Goal: Task Accomplishment & Management: Manage account settings

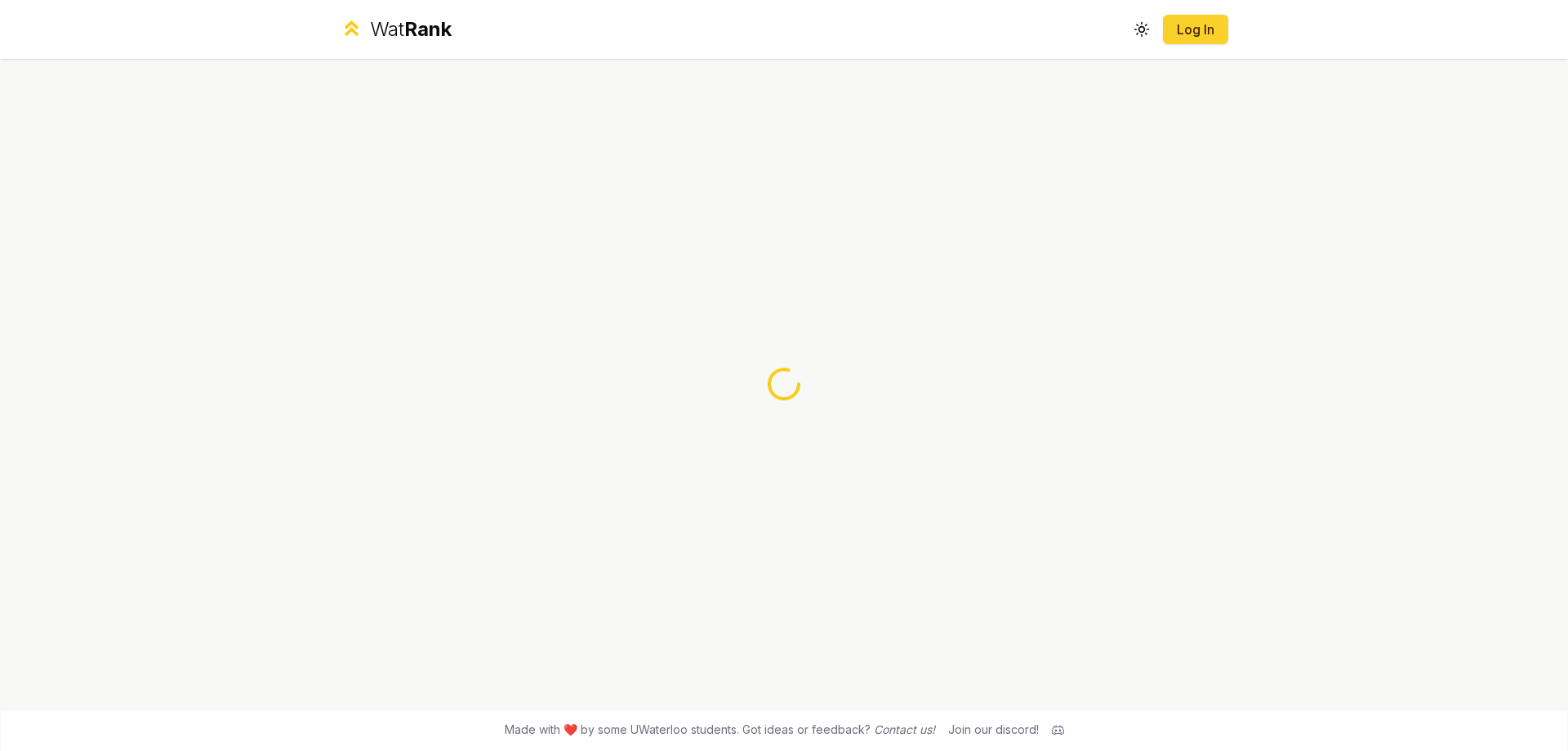
click at [1177, 32] on link "Log In" at bounding box center [1196, 29] width 39 height 19
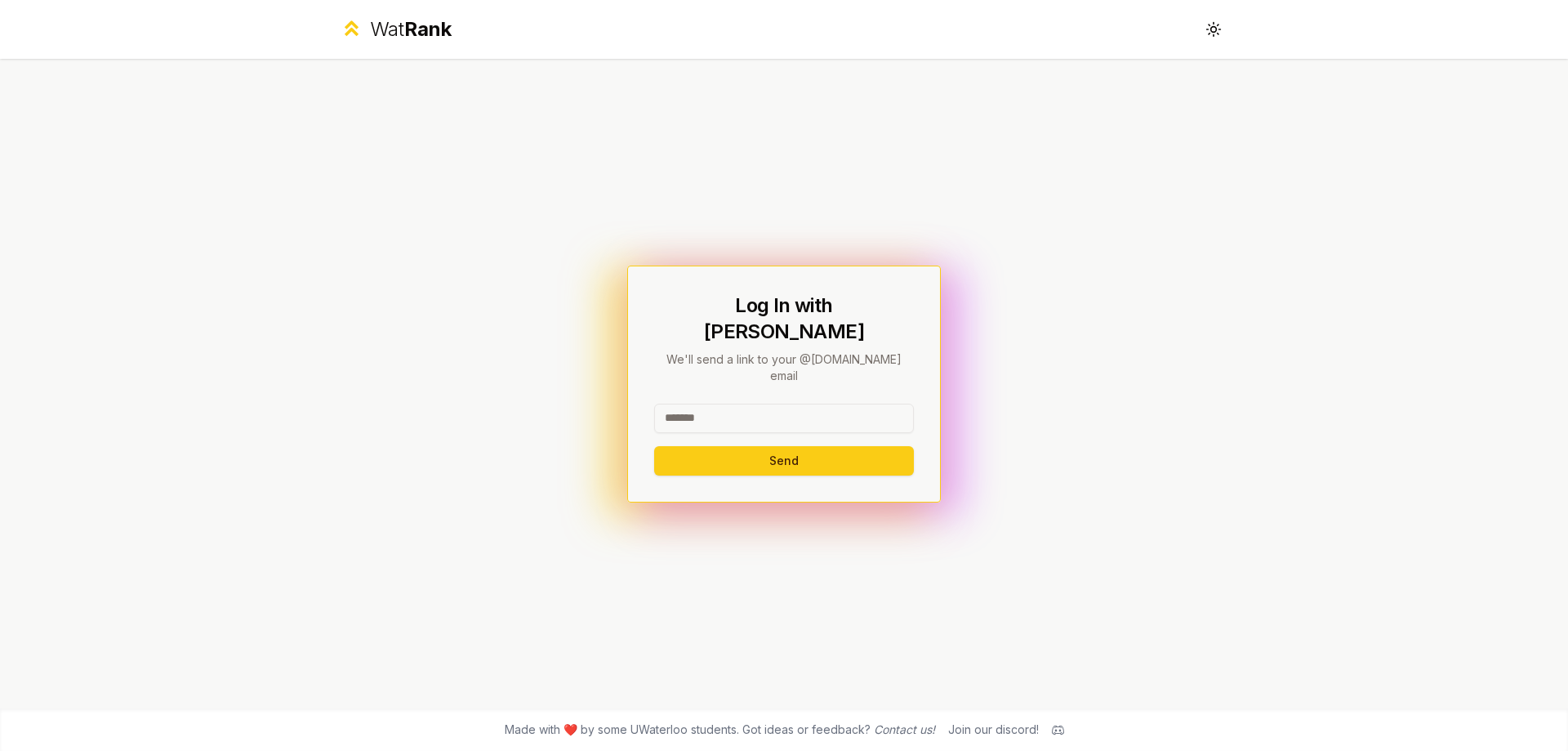
click at [785, 403] on input at bounding box center [783, 418] width 259 height 29
type input "******"
click at [654, 446] on button "Send" at bounding box center [783, 461] width 259 height 29
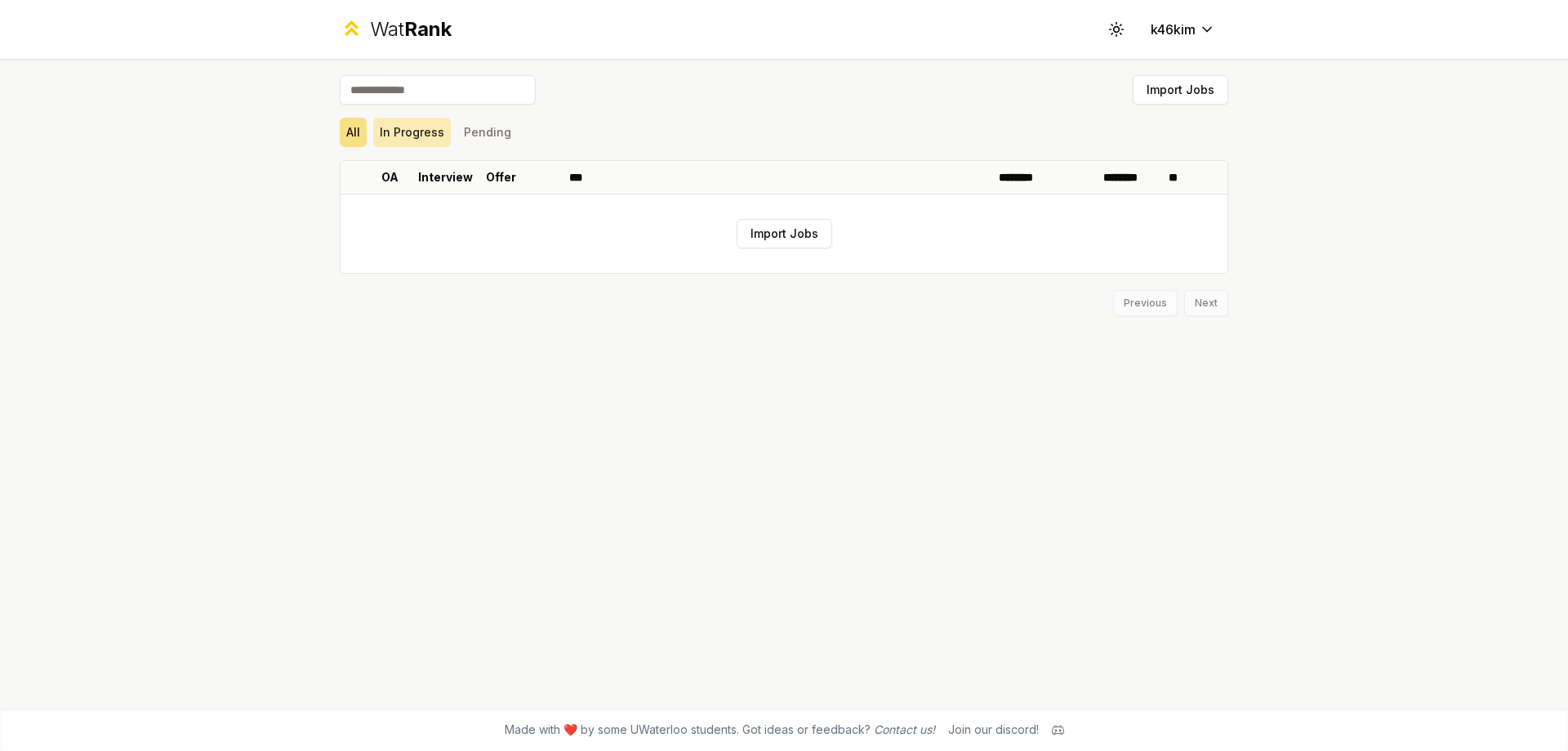
click at [433, 136] on button "In Progress" at bounding box center [412, 132] width 78 height 29
click at [471, 136] on button "Pending" at bounding box center [488, 132] width 60 height 29
click at [361, 134] on button "All" at bounding box center [354, 132] width 27 height 29
click at [832, 140] on div "All In Progress Pending" at bounding box center [784, 132] width 889 height 29
drag, startPoint x: 1423, startPoint y: 414, endPoint x: 1409, endPoint y: 403, distance: 17.8
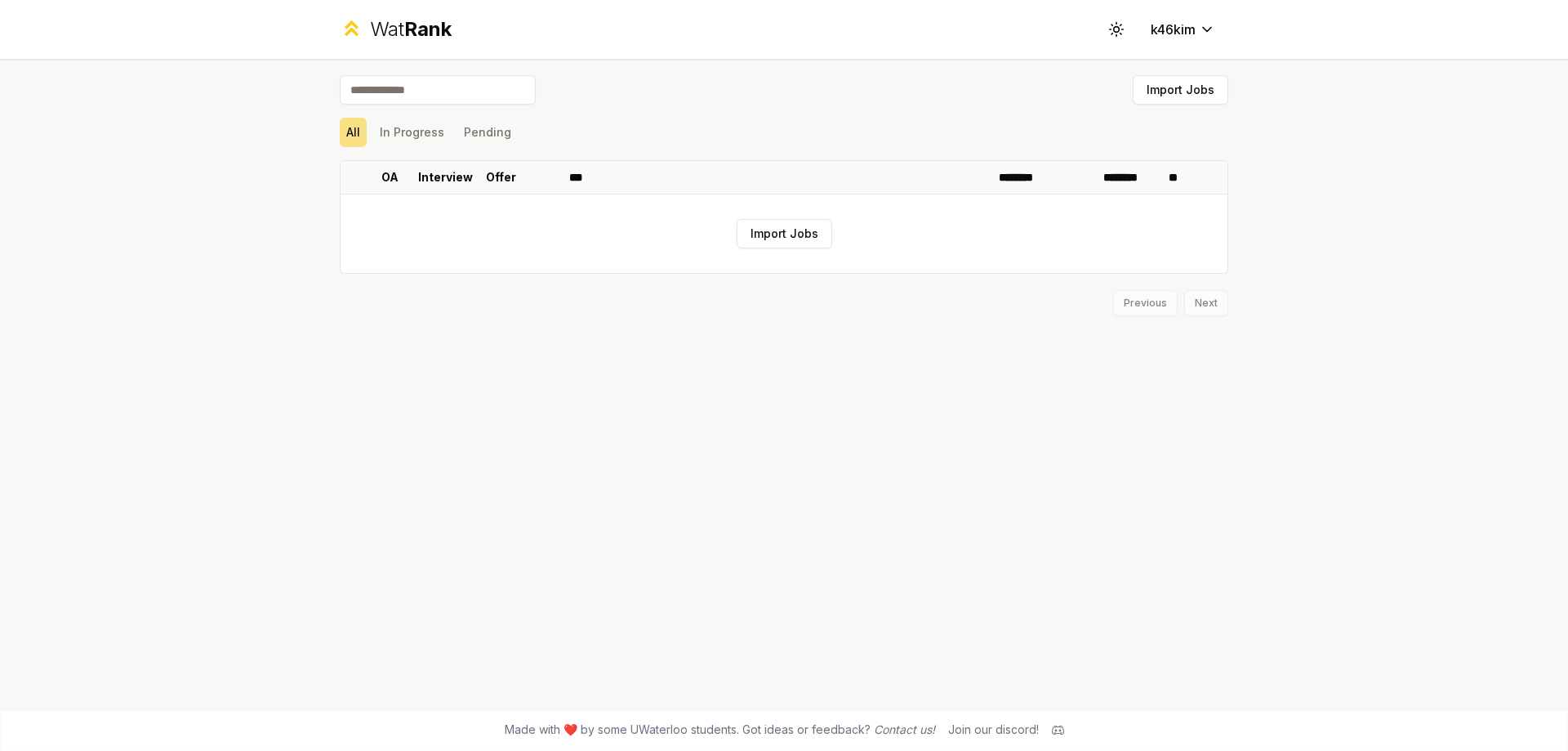
click at [1423, 414] on div "Wat Rank Toggle theme k46kim Import Jobs All In Progress Pending OA Interview O…" at bounding box center [784, 375] width 1568 height 751
